Goal: Information Seeking & Learning: Learn about a topic

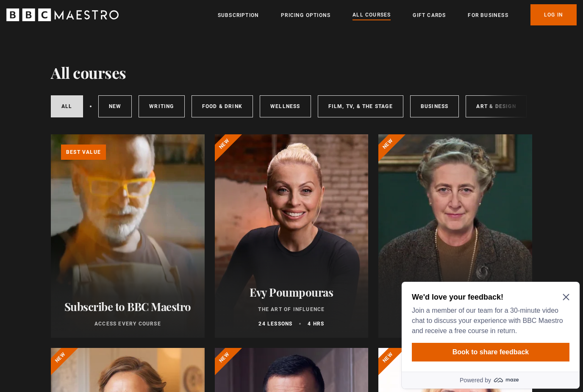
click at [563, 297] on icon "Close Maze Prompt" at bounding box center [565, 296] width 7 height 7
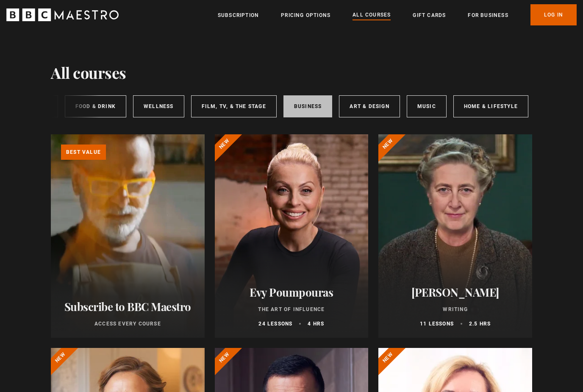
click at [301, 111] on link "Business" at bounding box center [307, 106] width 49 height 22
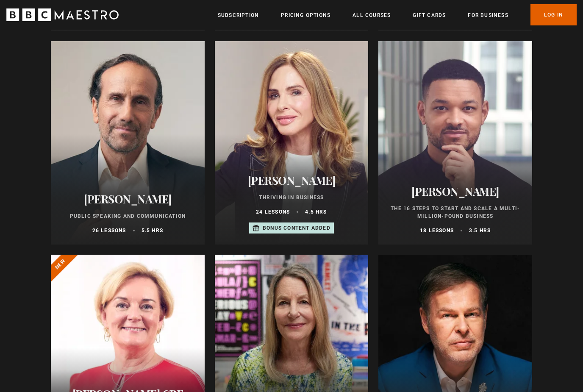
scroll to position [306, 0]
click at [165, 173] on div at bounding box center [128, 142] width 154 height 203
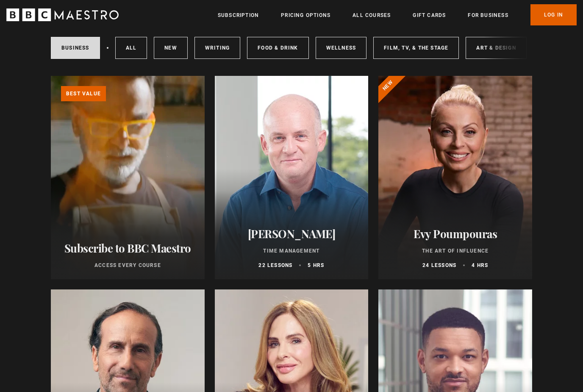
scroll to position [63, 0]
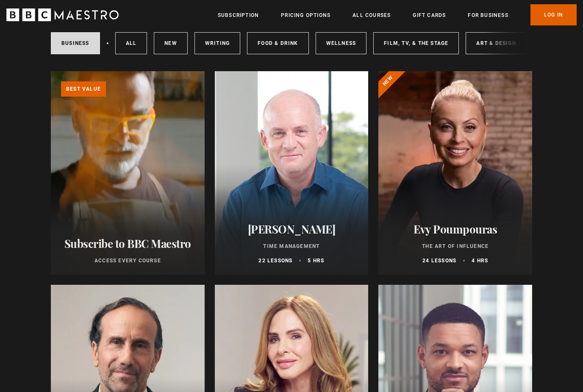
click at [51, 72] on link "Learn more about BBC Maestro" at bounding box center [51, 72] width 0 height 0
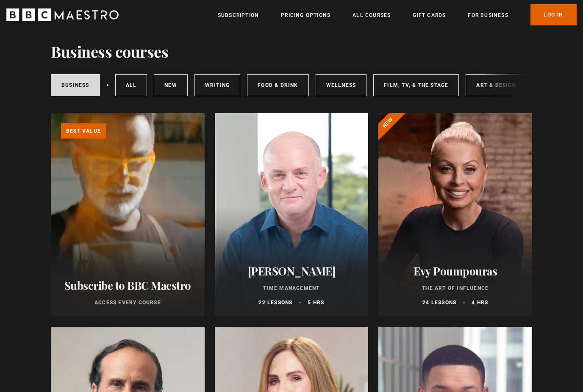
scroll to position [0, 0]
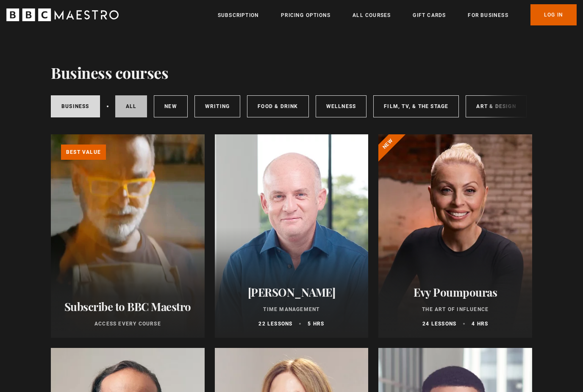
click at [120, 105] on link "All courses" at bounding box center [131, 106] width 32 height 22
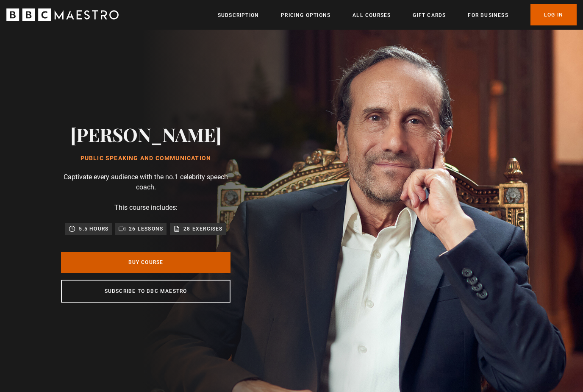
click at [174, 273] on link "Buy Course" at bounding box center [145, 261] width 169 height 21
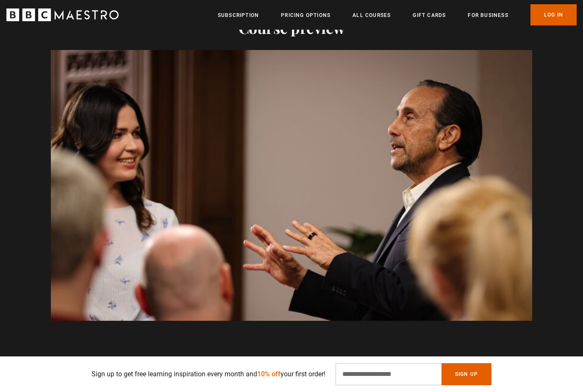
scroll to position [0, 111]
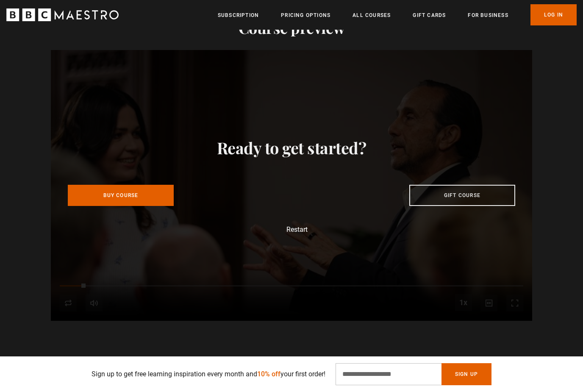
click at [299, 242] on div "Ready to get started? Buy Course Gift course Restart" at bounding box center [291, 185] width 481 height 271
click at [303, 233] on button "Restart" at bounding box center [292, 229] width 32 height 7
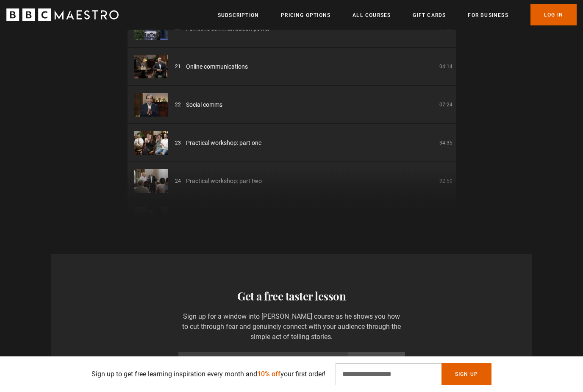
scroll to position [0, 0]
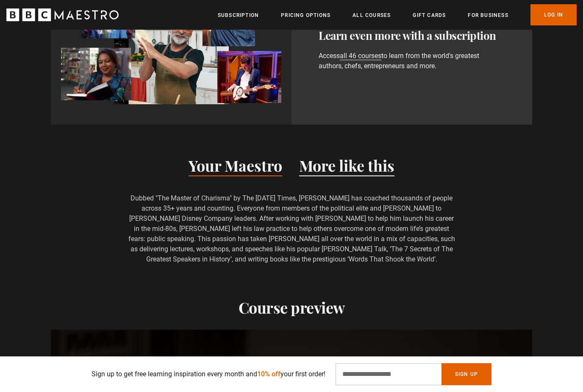
click at [338, 176] on button "More like this" at bounding box center [346, 167] width 95 height 18
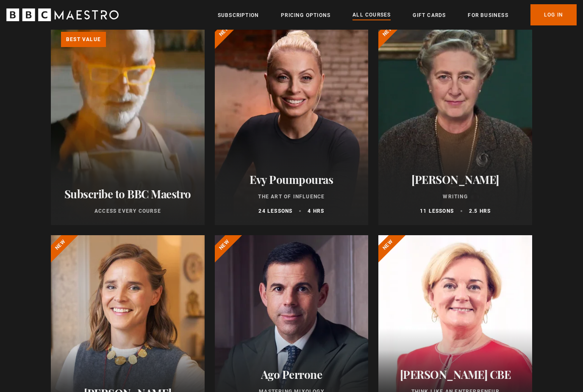
scroll to position [111, 0]
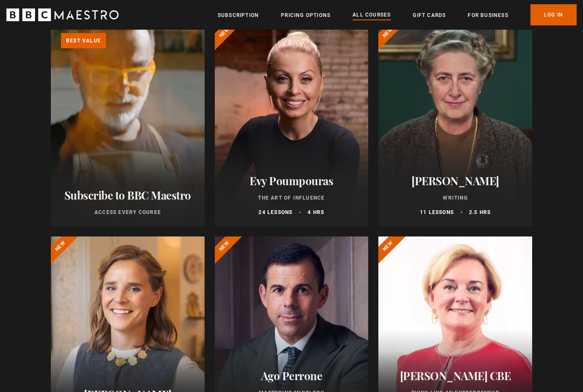
click at [434, 148] on div at bounding box center [455, 124] width 154 height 203
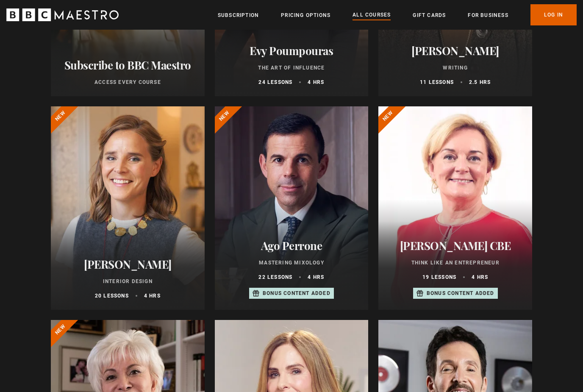
scroll to position [243, 0]
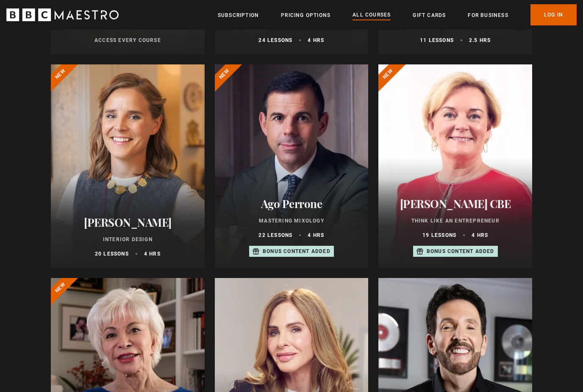
scroll to position [286, 0]
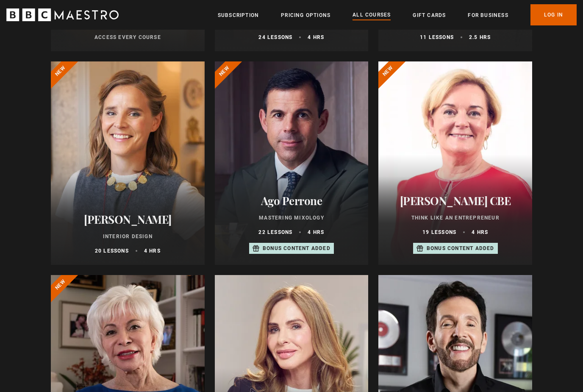
click at [174, 182] on div at bounding box center [128, 162] width 154 height 203
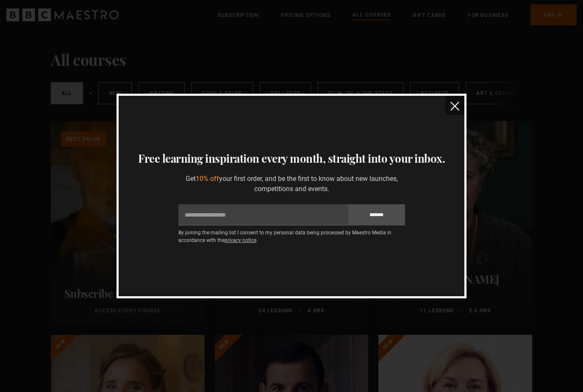
scroll to position [0, 0]
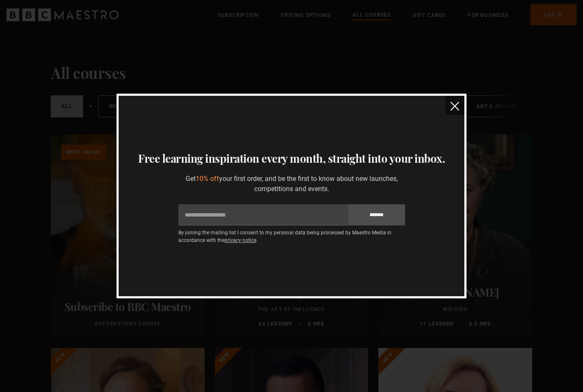
click at [451, 109] on img "close" at bounding box center [454, 106] width 9 height 9
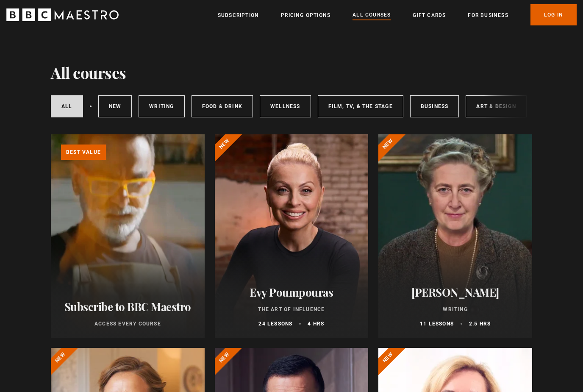
click at [493, 103] on div "All courses New courses Writing Food & Drink Wellness Film, TV, & The Stage Bus…" at bounding box center [291, 106] width 481 height 29
click at [51, 134] on link "Learn more about BBC Maestro" at bounding box center [51, 134] width 0 height 0
click at [317, 18] on link "Pricing Options" at bounding box center [306, 15] width 50 height 8
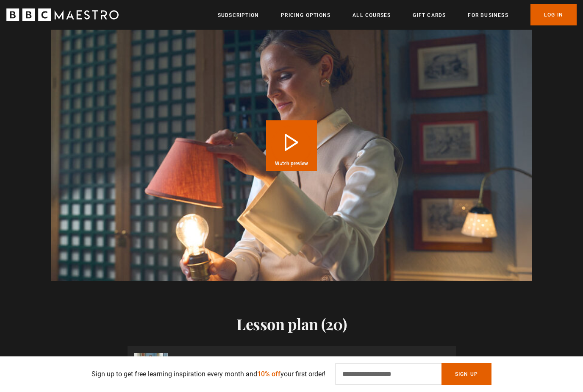
scroll to position [898, 0]
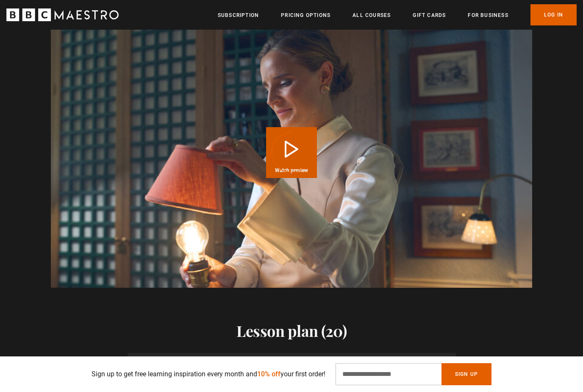
click at [295, 174] on div "Video Player is loading." at bounding box center [291, 152] width 42 height 42
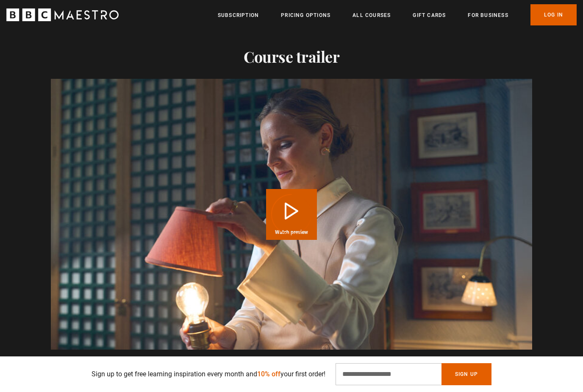
scroll to position [836, 0]
click at [288, 219] on button "Play Course overview for Interior Design with [PERSON_NAME] Watch preview" at bounding box center [291, 214] width 51 height 51
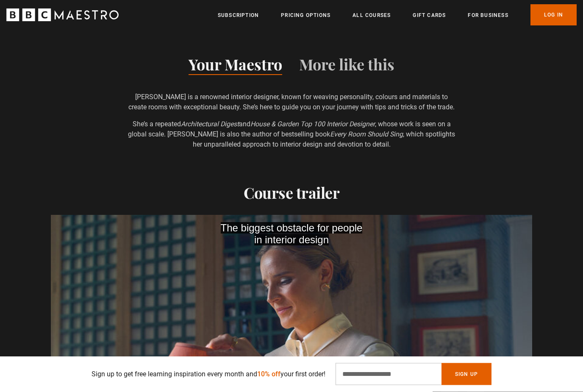
scroll to position [694, 0]
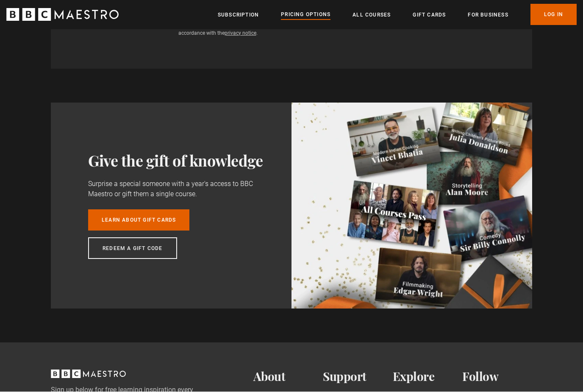
scroll to position [586, 0]
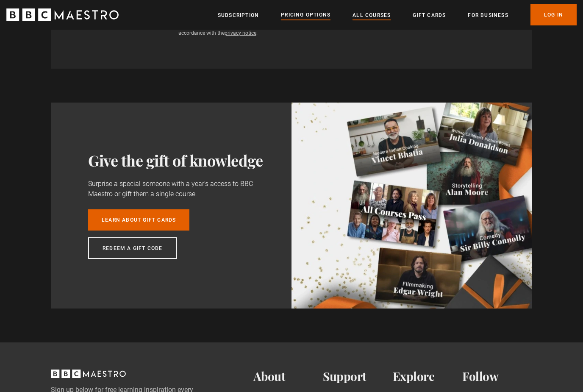
click at [376, 15] on link "All Courses" at bounding box center [371, 15] width 38 height 8
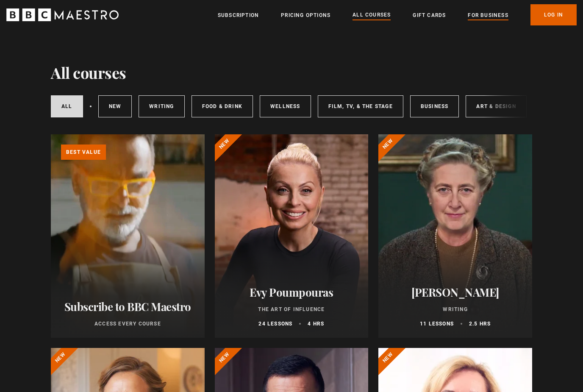
click at [477, 16] on link "For business" at bounding box center [487, 15] width 40 height 8
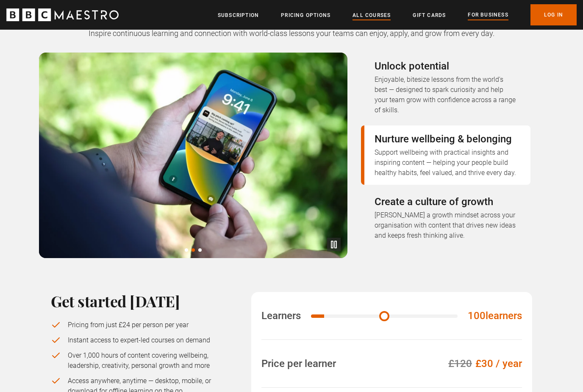
scroll to position [343, 0]
click at [381, 15] on link "All Courses" at bounding box center [371, 15] width 38 height 8
